Goal: Communication & Community: Connect with others

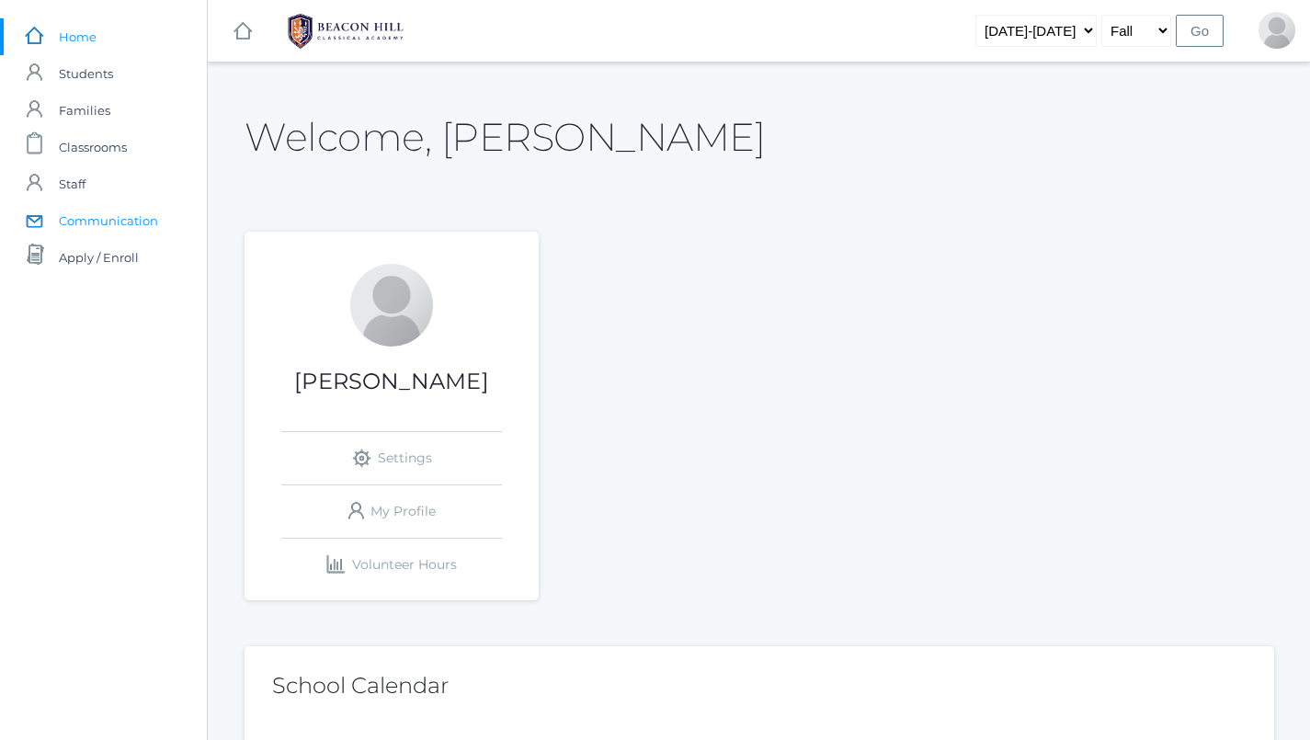
click at [87, 215] on span "Communication" at bounding box center [108, 220] width 99 height 37
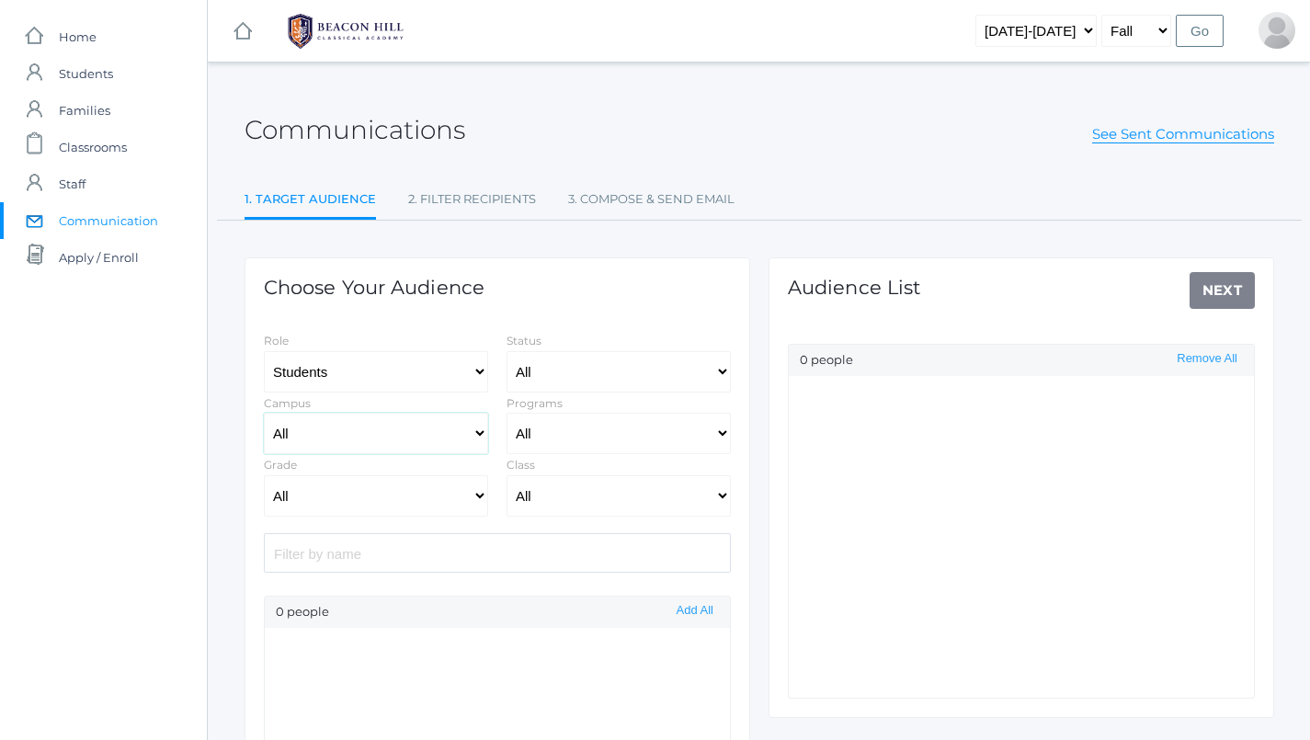
select select "lower"
select select "Enrolled"
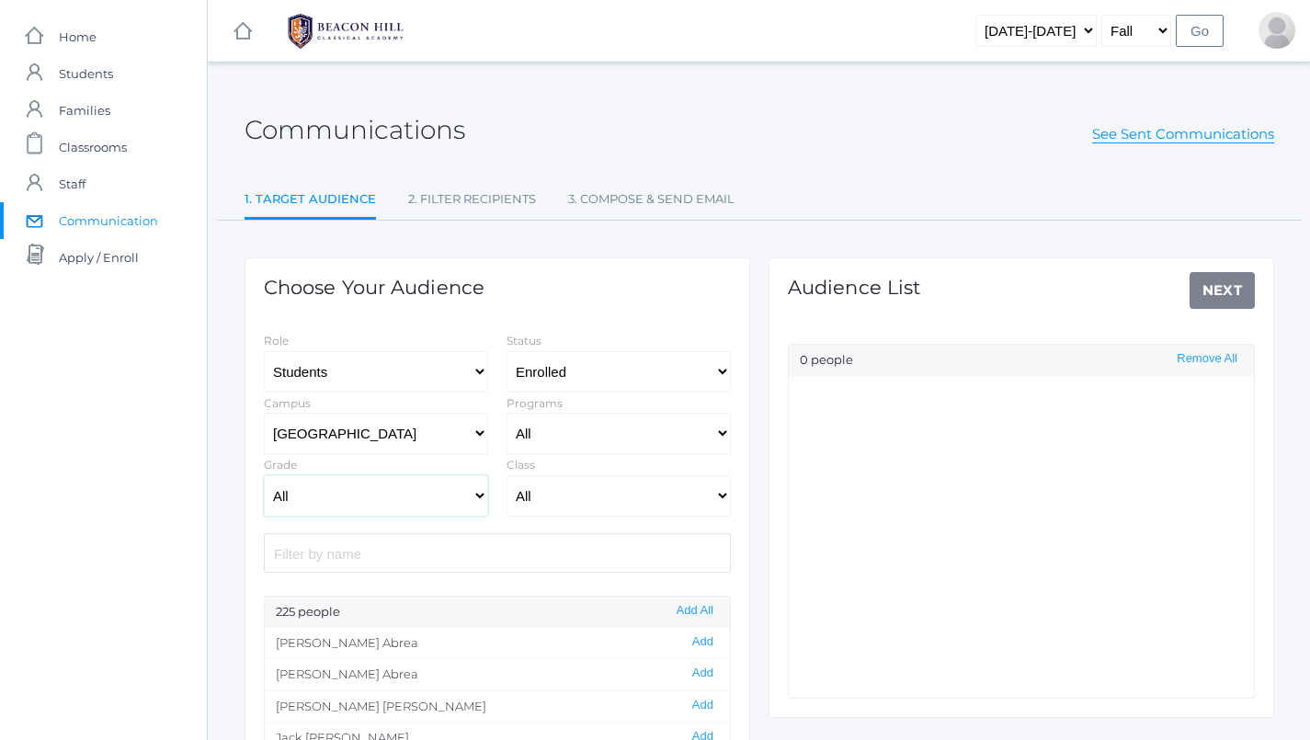
select select "4"
select select "1972"
click at [1231, 294] on div "Audience List Next 0 people Remove All" at bounding box center [1020, 487] width 505 height 460
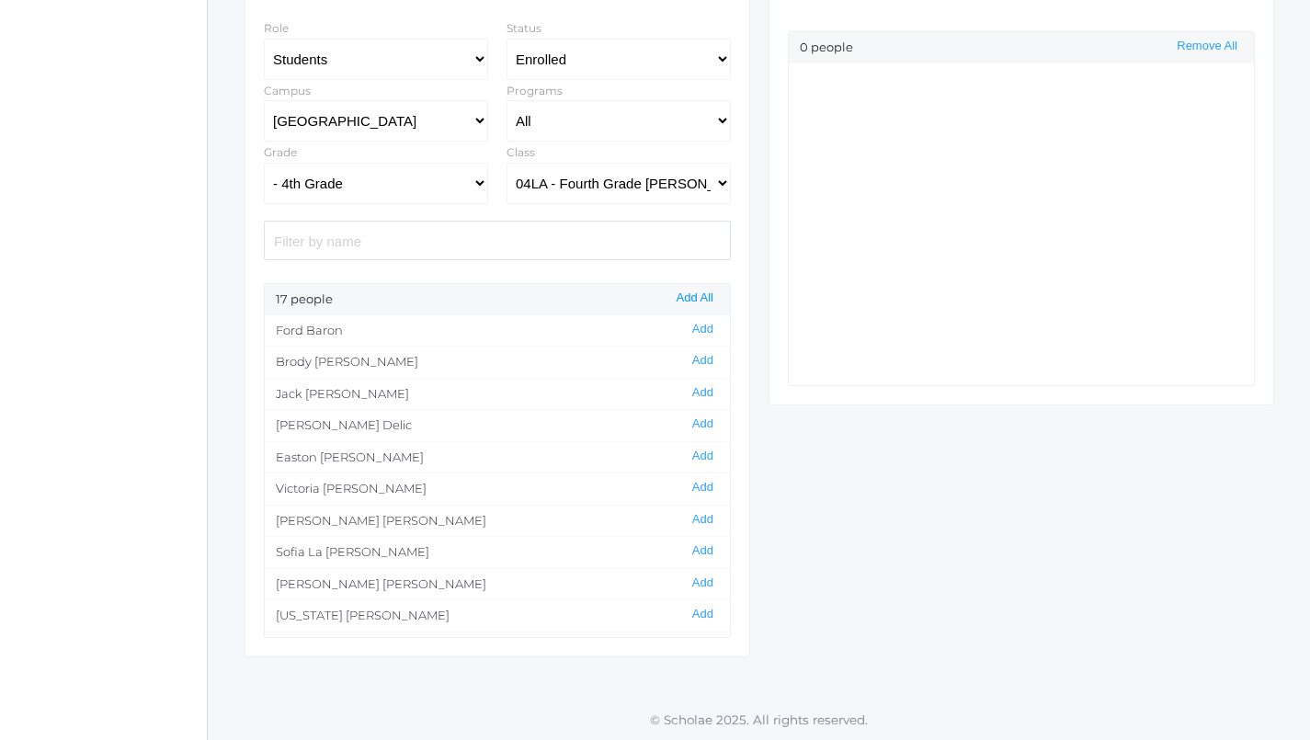
scroll to position [312, 0]
click at [690, 300] on button "Add All" at bounding box center [695, 299] width 48 height 16
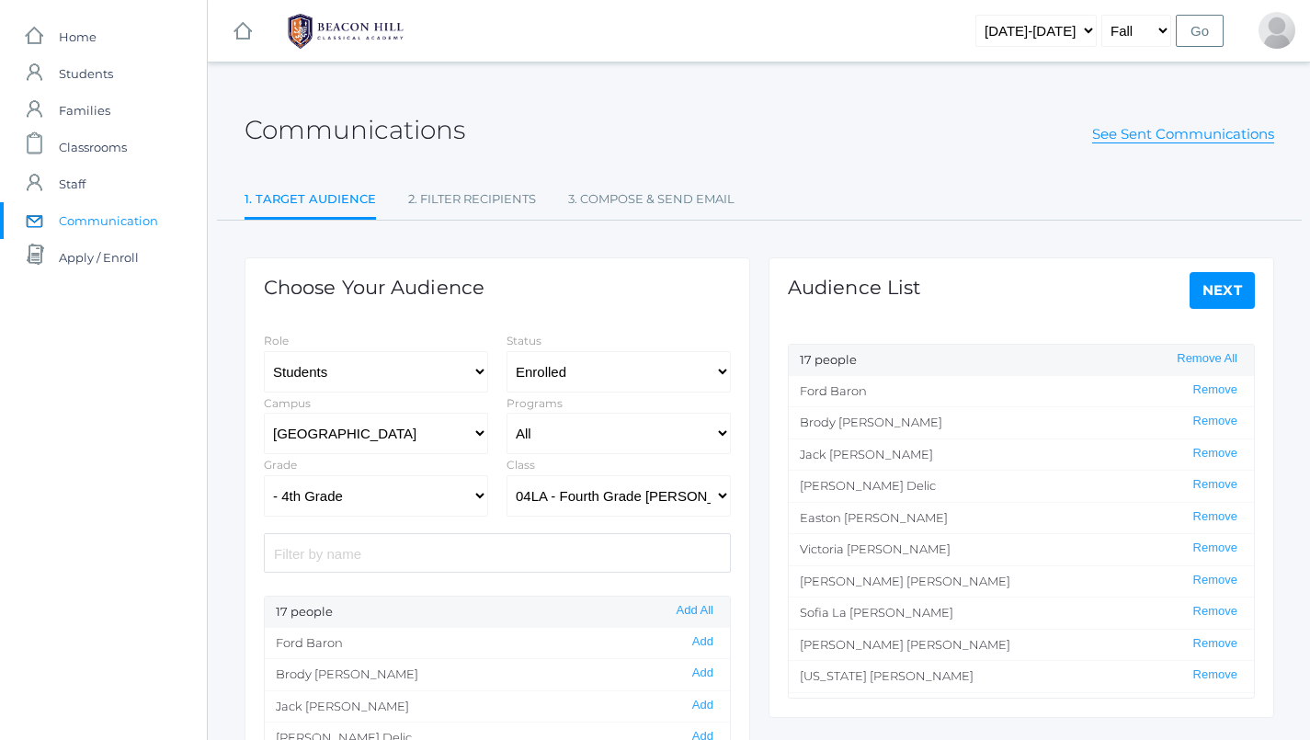
scroll to position [0, 0]
click at [1215, 302] on link "Next" at bounding box center [1222, 290] width 66 height 37
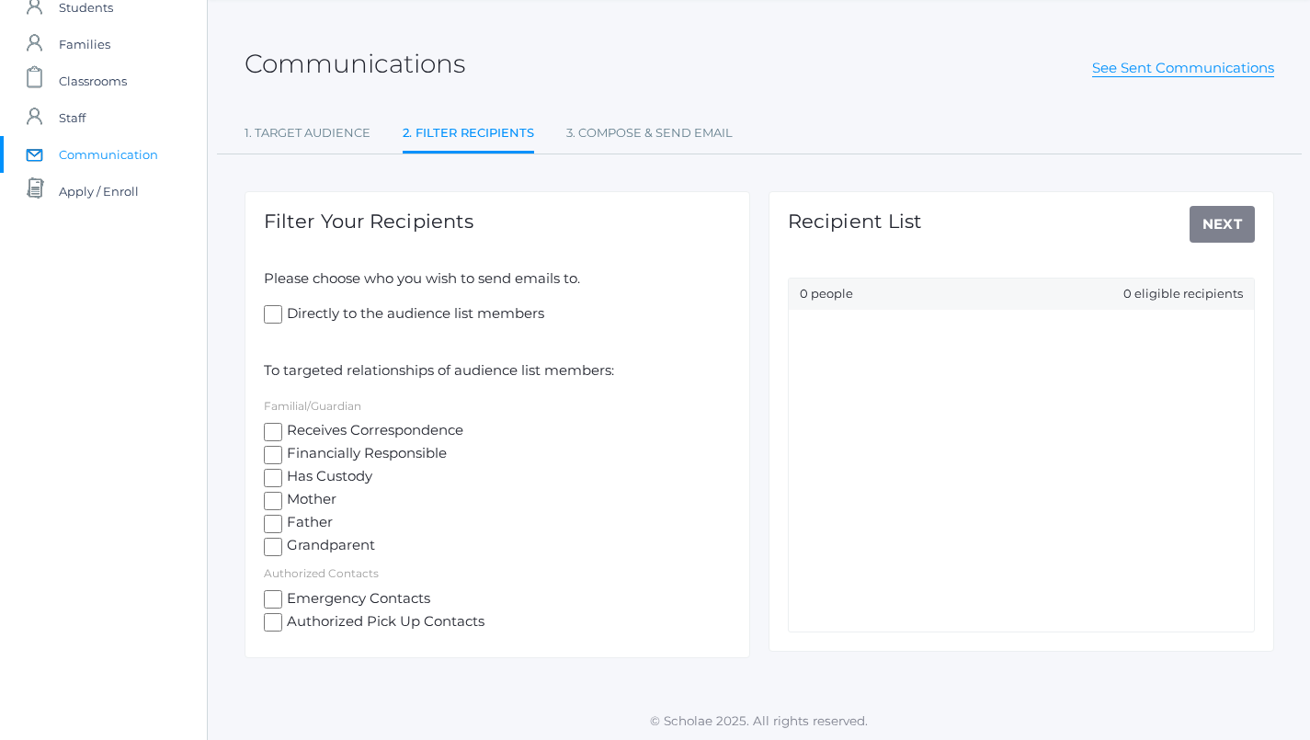
scroll to position [65, 0]
click at [278, 426] on input "Receives Correspondence" at bounding box center [273, 433] width 18 height 18
checkbox input "true"
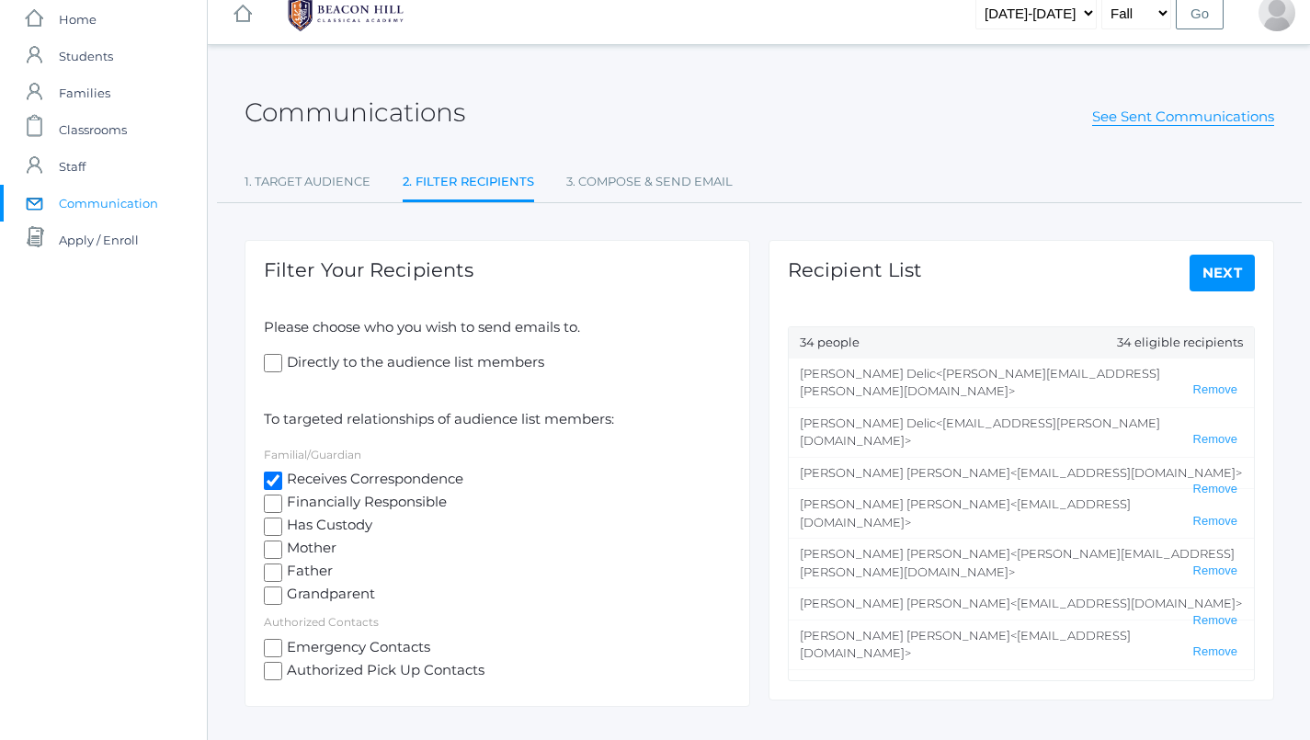
scroll to position [0, 0]
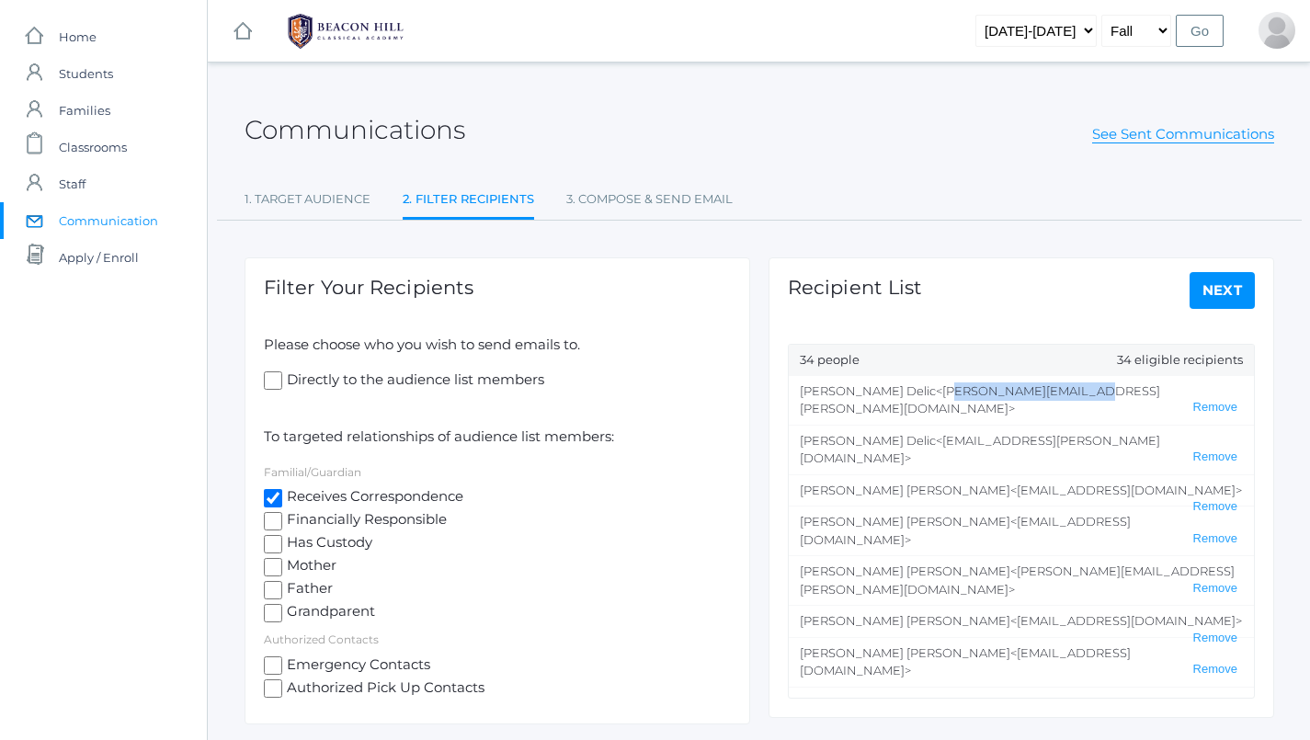
drag, startPoint x: 873, startPoint y: 391, endPoint x: 994, endPoint y: 393, distance: 121.3
click at [994, 393] on span "<[PERSON_NAME][EMAIL_ADDRESS][PERSON_NAME][DOMAIN_NAME]>" at bounding box center [980, 399] width 360 height 33
click at [987, 390] on span "<[PERSON_NAME][EMAIL_ADDRESS][PERSON_NAME][DOMAIN_NAME]>" at bounding box center [980, 399] width 360 height 33
drag, startPoint x: 1002, startPoint y: 389, endPoint x: 871, endPoint y: 396, distance: 130.7
click at [871, 396] on li "[PERSON_NAME] <[PERSON_NAME][EMAIL_ADDRESS][PERSON_NAME][DOMAIN_NAME]> Remove" at bounding box center [1020, 400] width 465 height 49
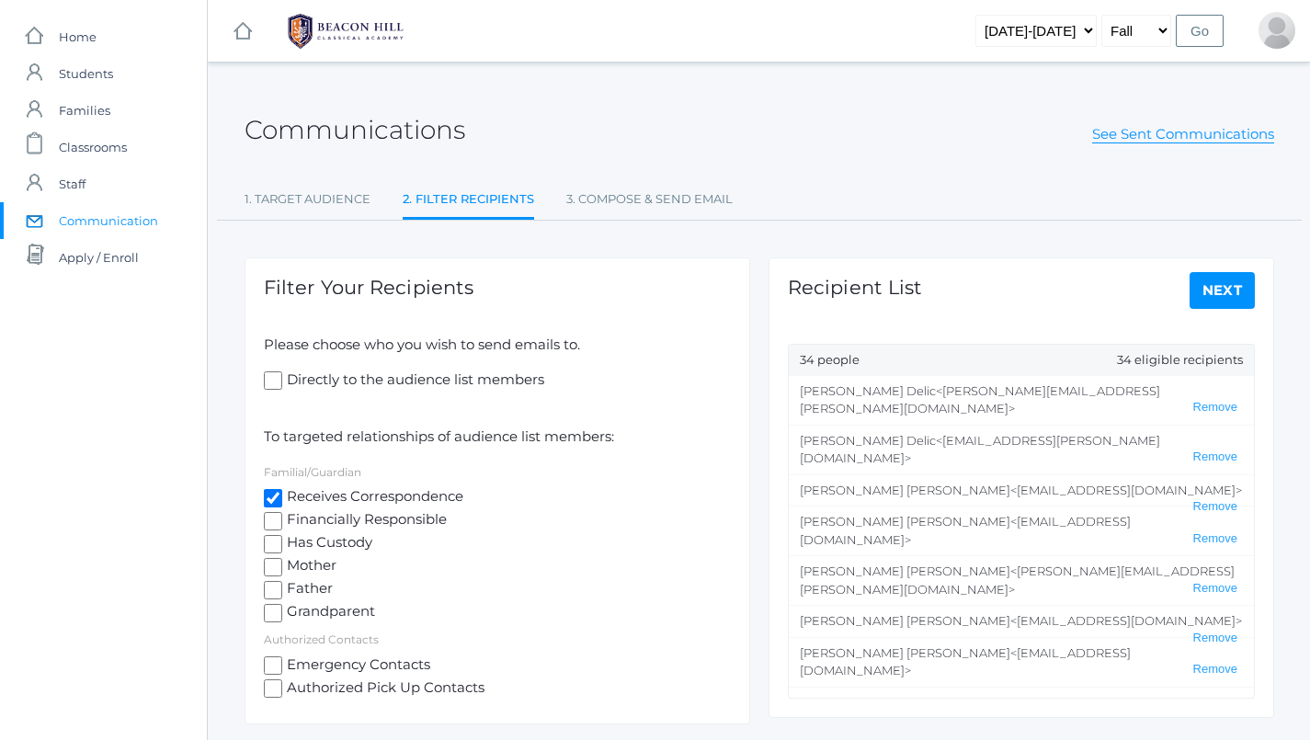
click at [935, 380] on li "[PERSON_NAME] <[PERSON_NAME][EMAIL_ADDRESS][PERSON_NAME][DOMAIN_NAME]> Remove" at bounding box center [1020, 400] width 465 height 49
drag, startPoint x: 872, startPoint y: 392, endPoint x: 928, endPoint y: 397, distance: 56.2
click at [928, 397] on li "[PERSON_NAME] <[PERSON_NAME][EMAIL_ADDRESS][PERSON_NAME][DOMAIN_NAME]> Remove" at bounding box center [1020, 400] width 465 height 49
click at [961, 397] on li "[PERSON_NAME] <[PERSON_NAME][EMAIL_ADDRESS][PERSON_NAME][DOMAIN_NAME]> Remove" at bounding box center [1020, 400] width 465 height 49
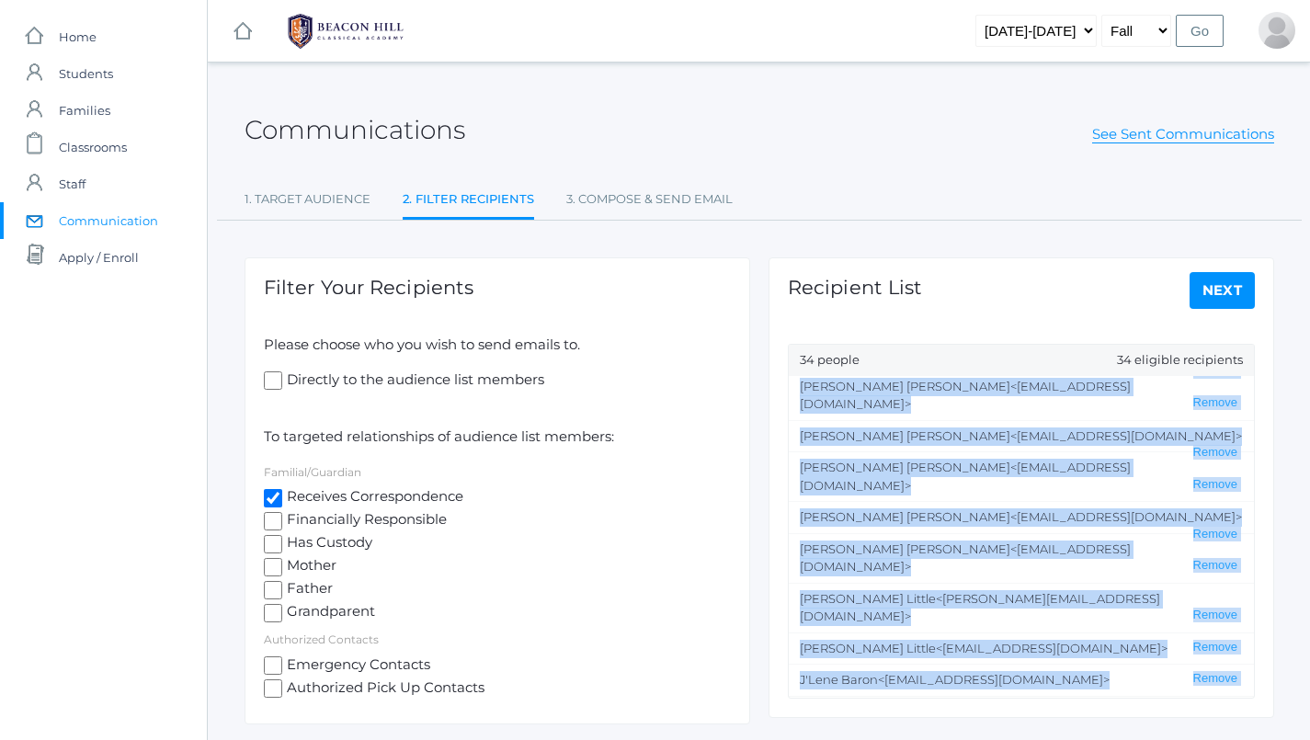
scroll to position [740, 0]
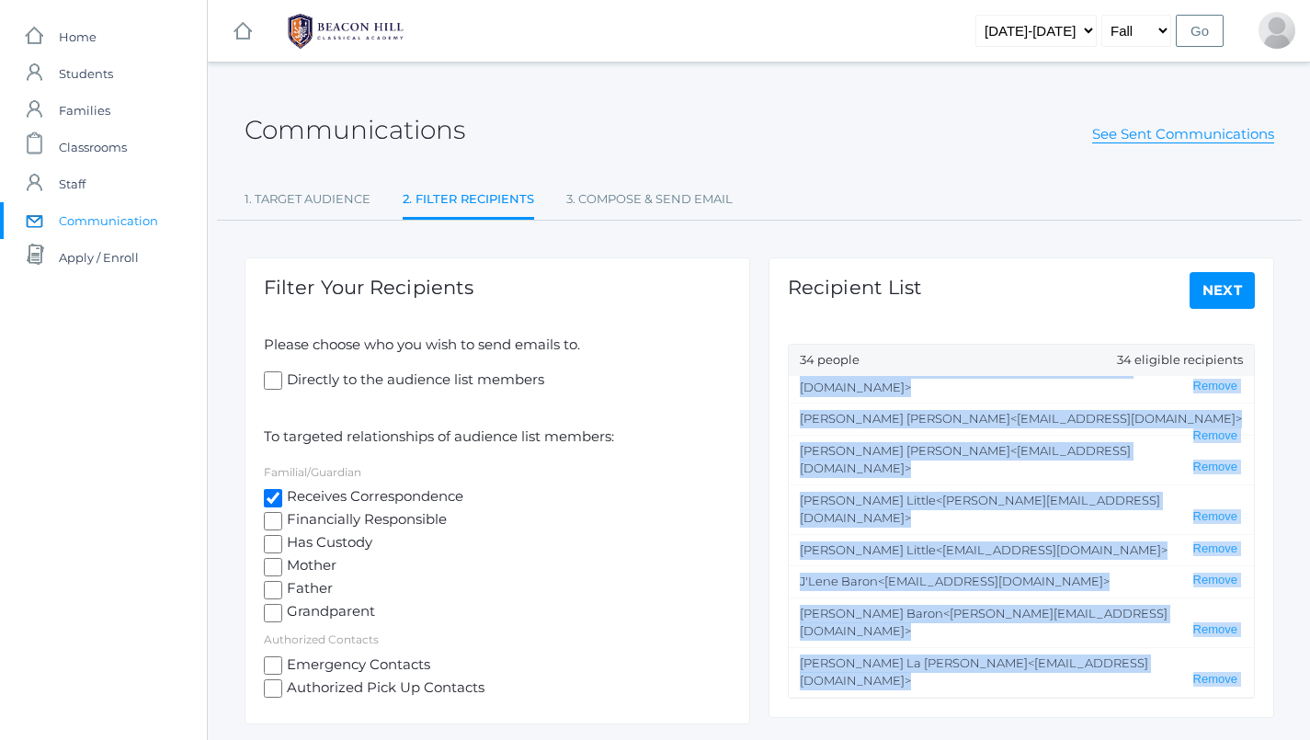
drag, startPoint x: 869, startPoint y: 390, endPoint x: 933, endPoint y: 726, distance: 342.3
click at [933, 726] on div "Communications See Sent Communications 1. Target Audience 2. Filter Recipients …" at bounding box center [759, 413] width 1102 height 657
copy ul "[PERSON_NAME][EMAIL_ADDRESS][PERSON_NAME][DOMAIN_NAME]> Remove [PERSON_NAME] <[…"
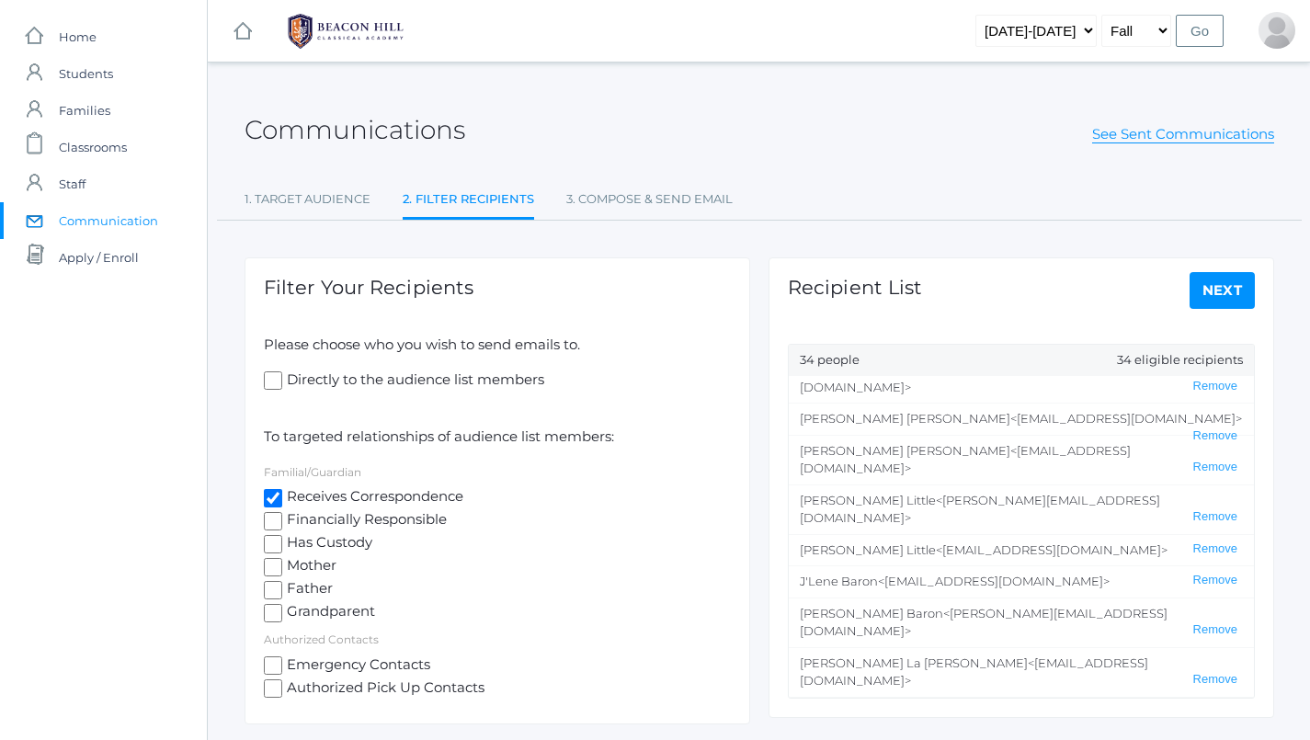
click at [961, 247] on div "Recipient List Next 34 people 34 eligible recipients [PERSON_NAME] <[PERSON_NAM…" at bounding box center [1021, 469] width 524 height 497
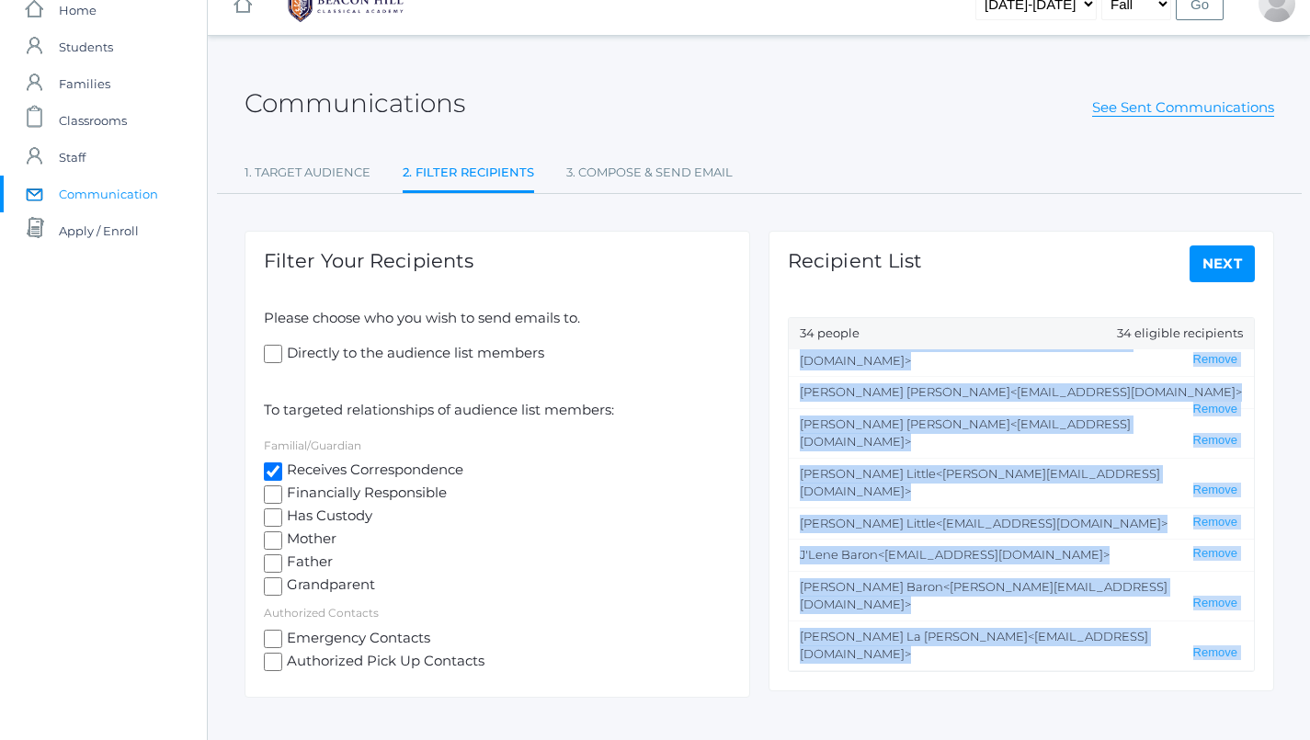
scroll to position [65, 0]
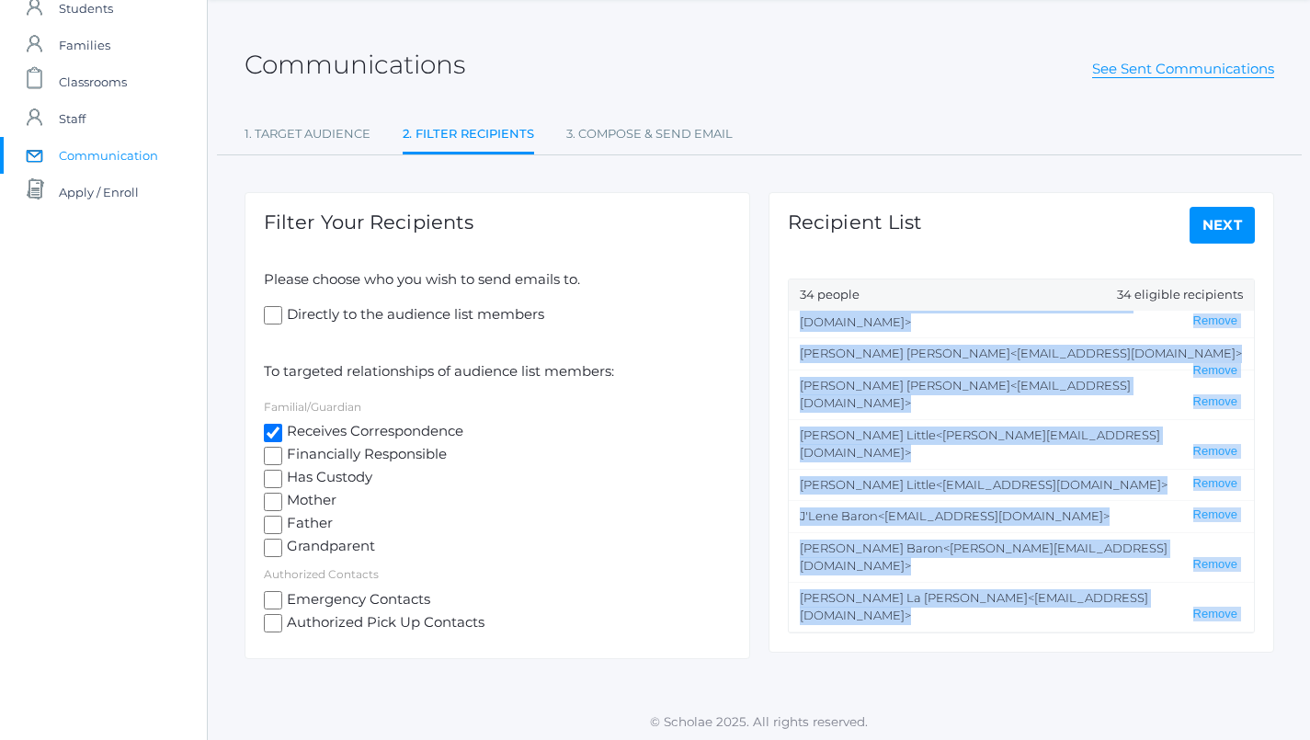
drag, startPoint x: 799, startPoint y: 387, endPoint x: 1129, endPoint y: 637, distance: 413.9
click at [1129, 637] on div "Recipient List Next 34 people 34 eligible recipients [PERSON_NAME] <[PERSON_NAM…" at bounding box center [1020, 422] width 505 height 460
copy ul "[PERSON_NAME] <[PERSON_NAME][EMAIL_ADDRESS][PERSON_NAME][DOMAIN_NAME]> Remove […"
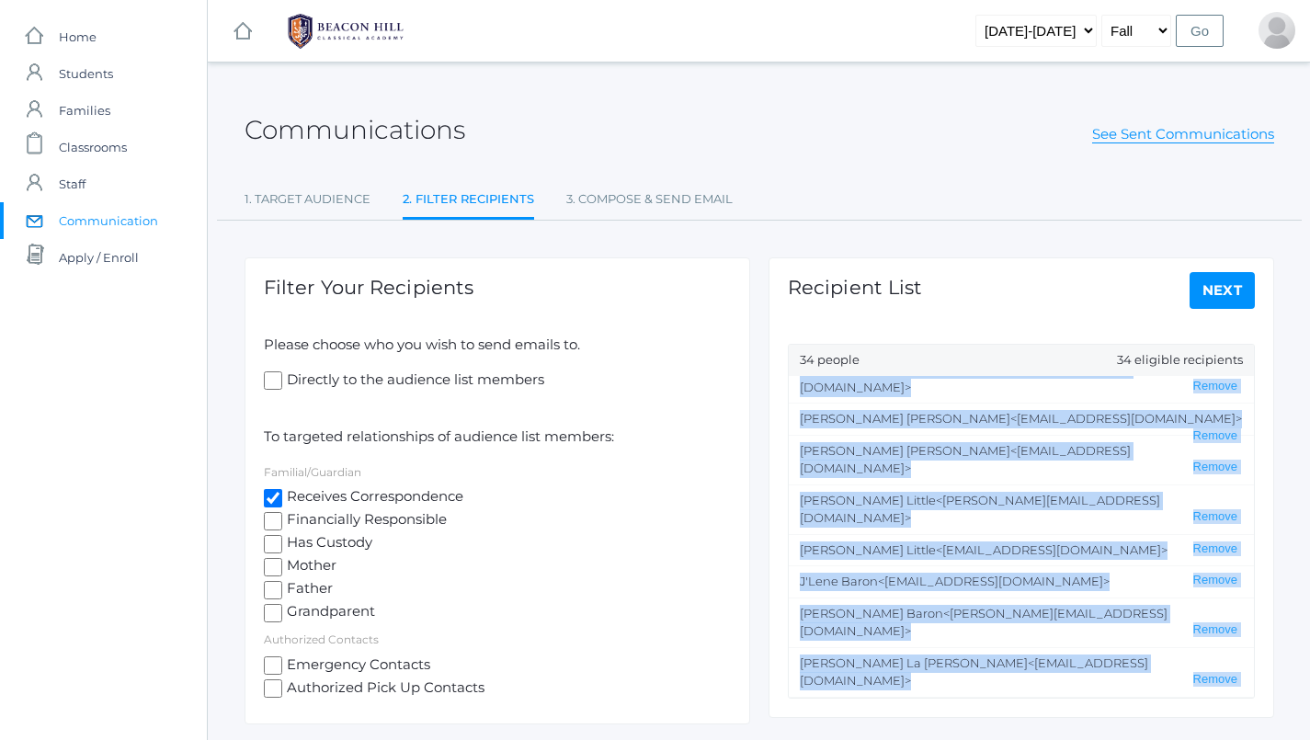
scroll to position [0, 0]
